Goal: Contribute content: Add original content to the website for others to see

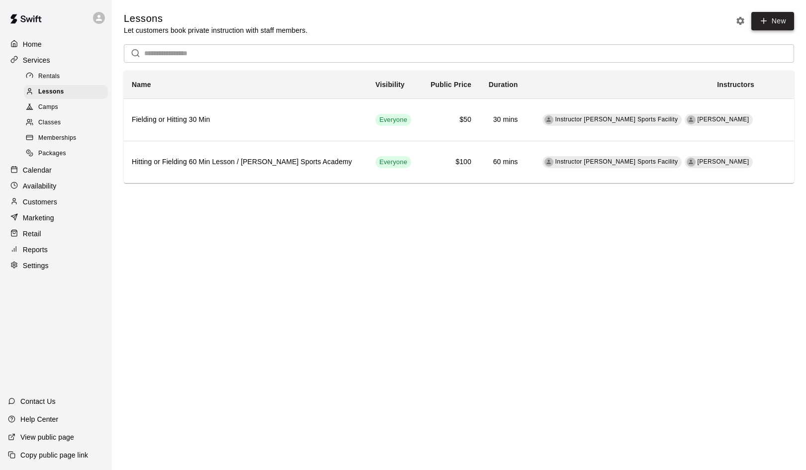
click at [768, 22] on icon at bounding box center [763, 20] width 9 height 9
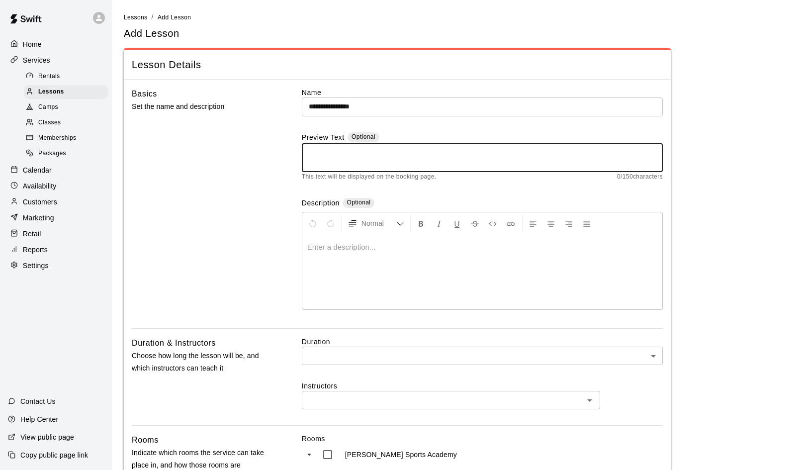
click at [315, 149] on textarea at bounding box center [482, 158] width 347 height 20
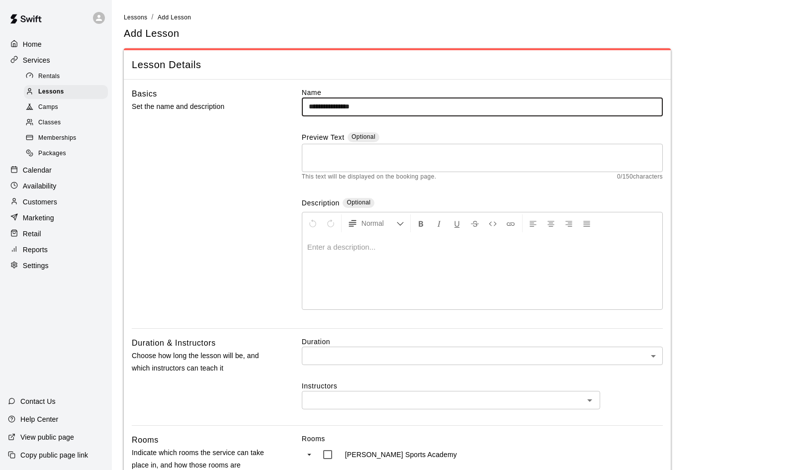
click at [377, 109] on input "**********" at bounding box center [482, 106] width 361 height 18
type input "**********"
click at [512, 221] on icon "Insert Link" at bounding box center [510, 223] width 9 height 9
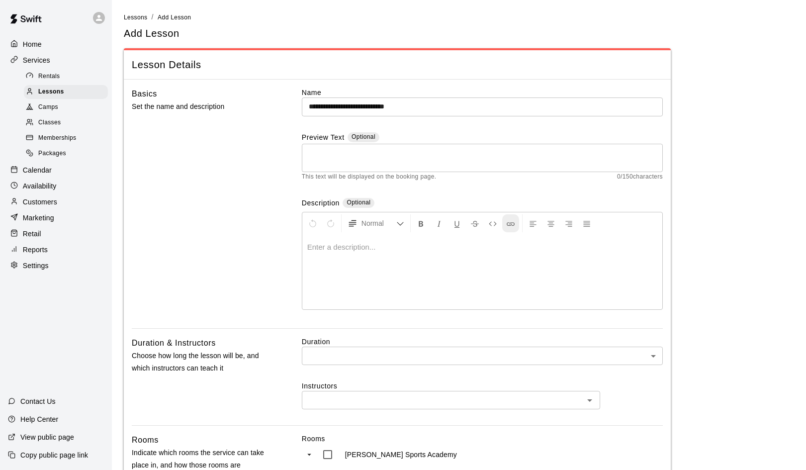
click at [511, 224] on icon "Insert Link" at bounding box center [510, 223] width 9 height 9
click at [37, 166] on p "Calendar" at bounding box center [37, 170] width 29 height 10
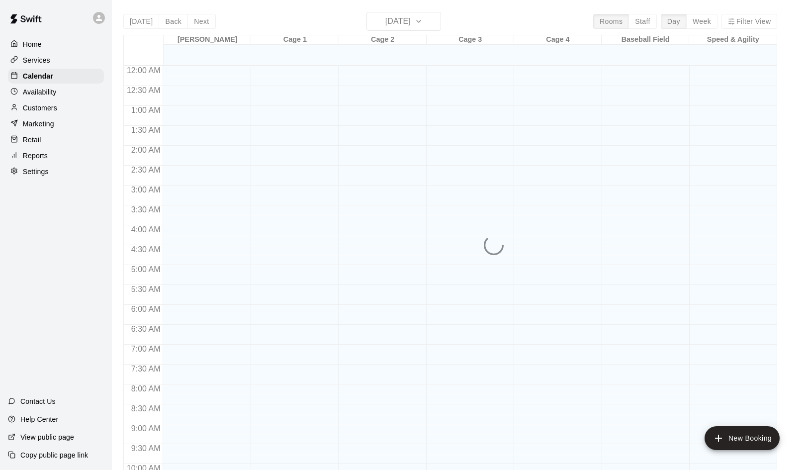
scroll to position [409, 0]
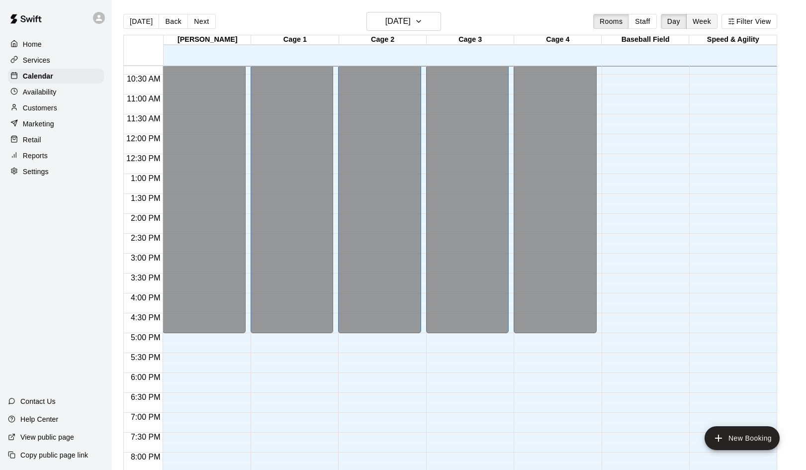
click at [699, 20] on button "Week" at bounding box center [701, 21] width 31 height 15
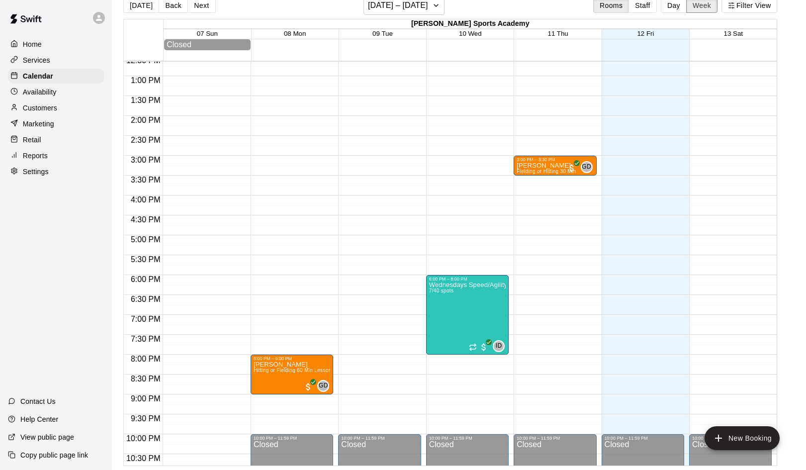
scroll to position [494, 0]
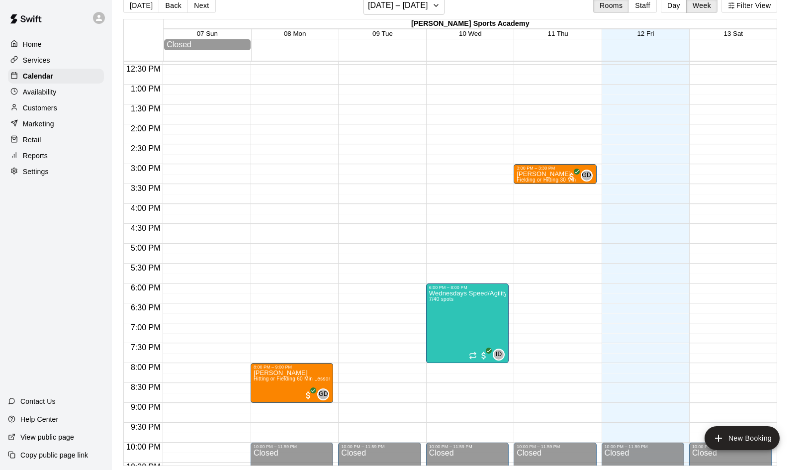
click at [366, 171] on div "12:00 AM – 10:00 AM Closed 10:00 PM – 11:59 PM Closed" at bounding box center [379, 44] width 83 height 955
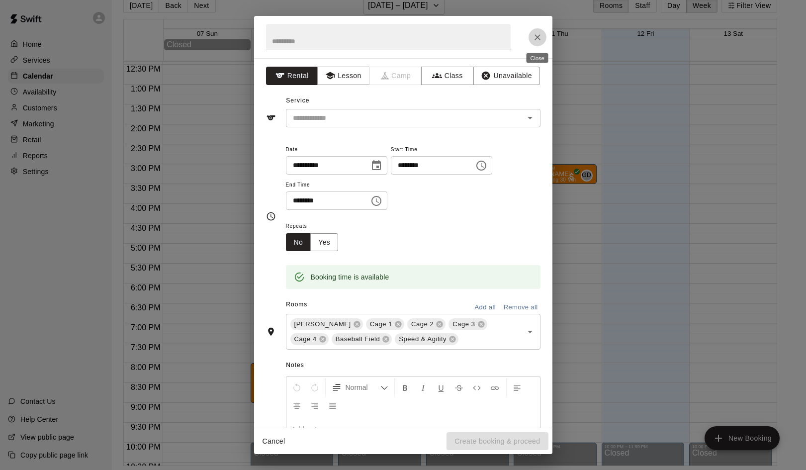
click at [540, 35] on icon "Close" at bounding box center [538, 37] width 10 height 10
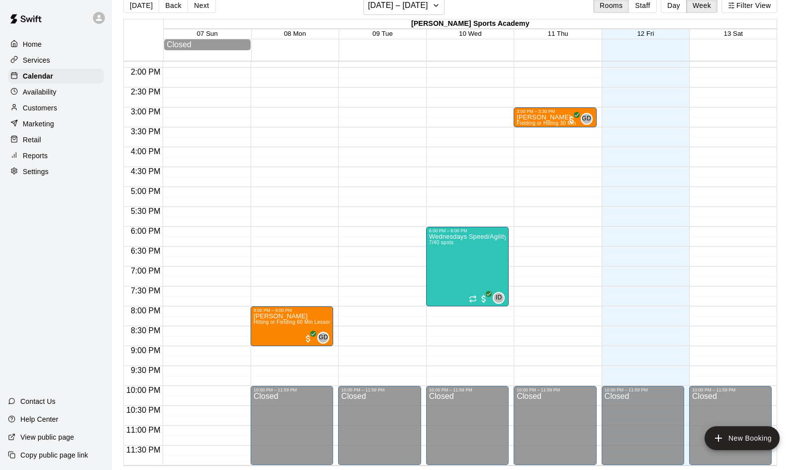
scroll to position [16, 0]
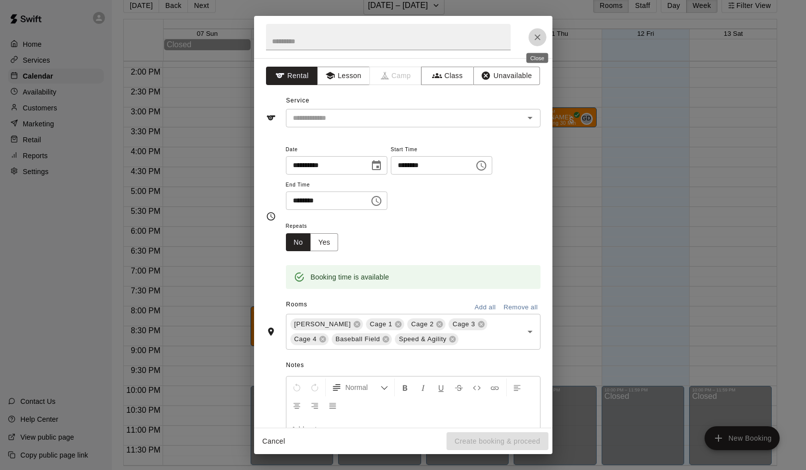
click at [537, 37] on icon "Close" at bounding box center [538, 37] width 6 height 6
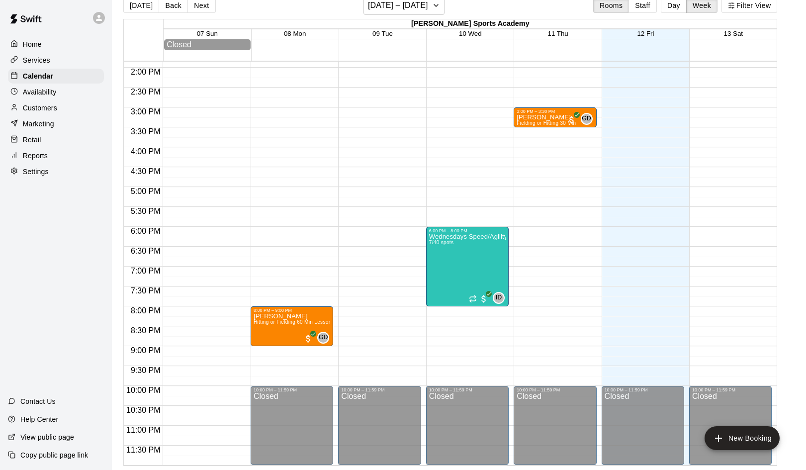
scroll to position [552, 0]
